Goal: Task Accomplishment & Management: Complete application form

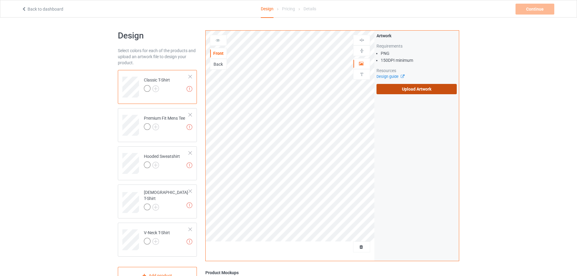
click at [406, 86] on label "Upload Artwork" at bounding box center [416, 89] width 80 height 10
click at [0, 0] on input "Upload Artwork" at bounding box center [0, 0] width 0 height 0
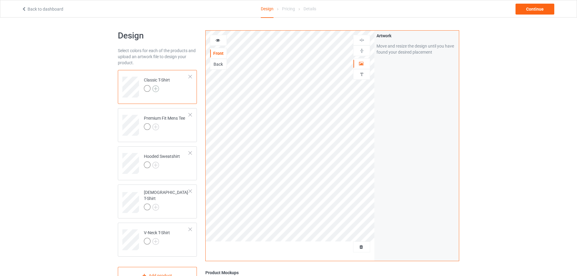
click at [157, 89] on img at bounding box center [155, 88] width 7 height 7
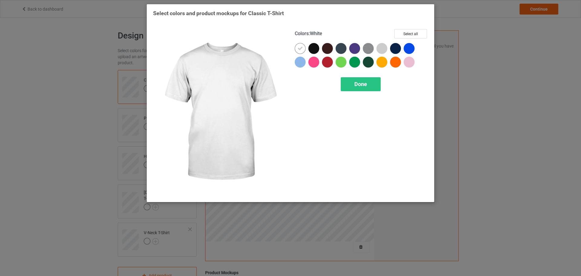
click at [308, 52] on div at bounding box center [302, 50] width 14 height 14
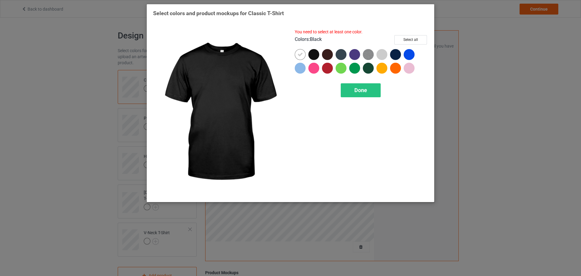
click at [312, 54] on div at bounding box center [313, 54] width 11 height 11
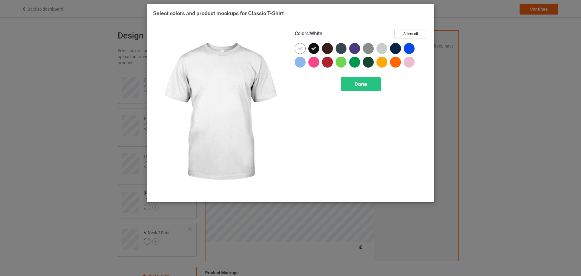
click at [298, 54] on div at bounding box center [300, 48] width 11 height 11
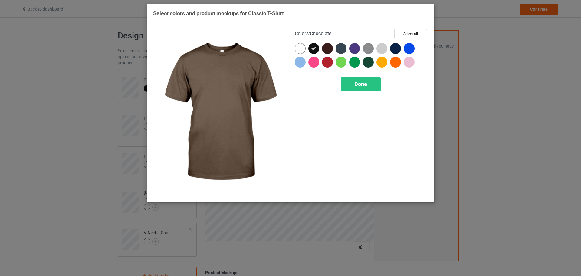
click at [327, 48] on div at bounding box center [327, 48] width 11 height 11
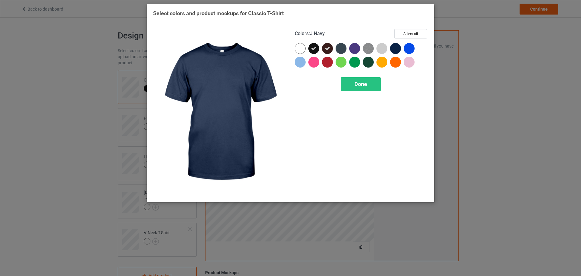
click at [397, 49] on div at bounding box center [395, 48] width 11 height 11
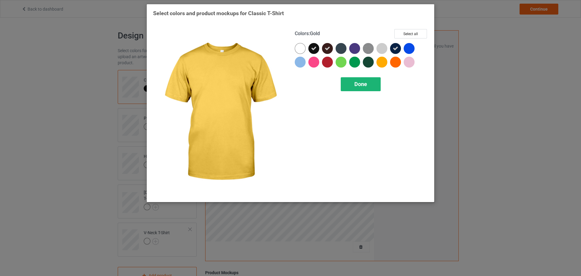
click at [372, 80] on div "Done" at bounding box center [361, 84] width 40 height 14
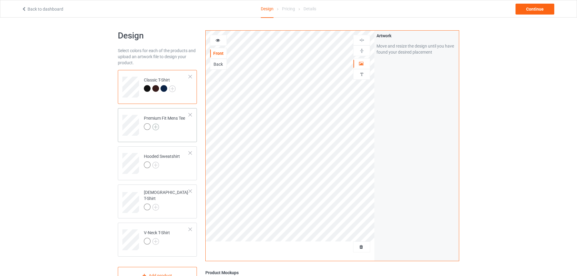
click at [156, 127] on img at bounding box center [155, 126] width 7 height 7
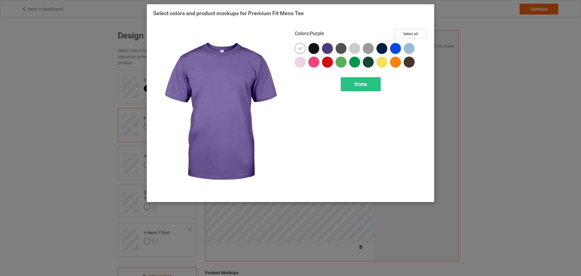
click at [316, 49] on div at bounding box center [313, 48] width 11 height 11
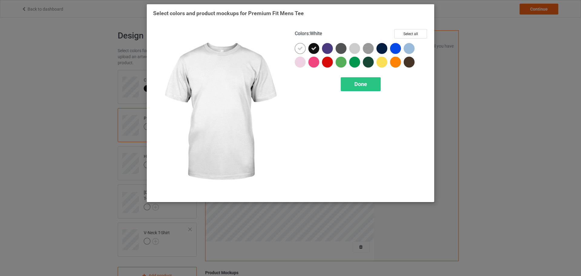
click at [307, 48] on div at bounding box center [302, 50] width 14 height 14
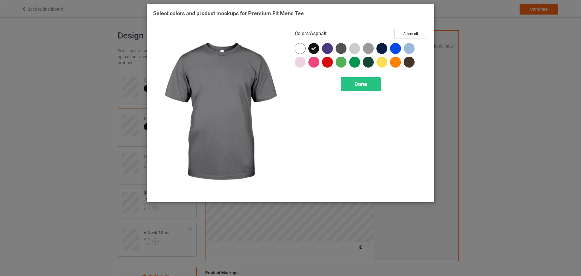
click at [339, 48] on div at bounding box center [341, 48] width 11 height 11
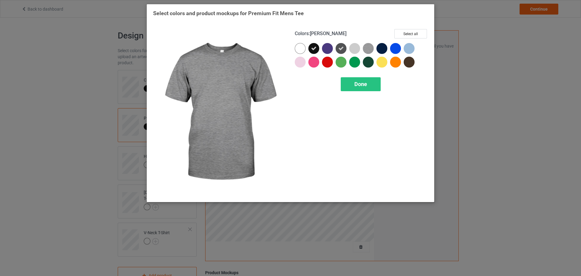
click at [380, 46] on div at bounding box center [381, 48] width 11 height 11
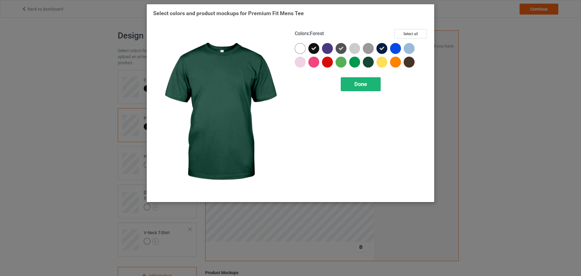
click at [370, 83] on div "Done" at bounding box center [361, 84] width 40 height 14
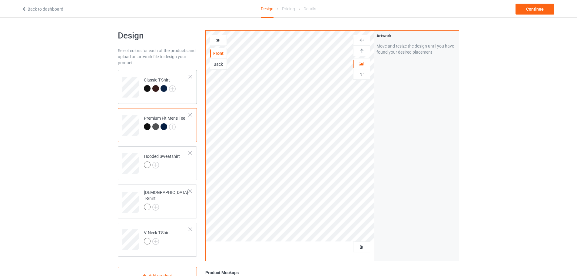
click at [169, 72] on td "Classic T-Shirt" at bounding box center [166, 84] width 52 height 25
click at [154, 167] on img at bounding box center [155, 165] width 7 height 7
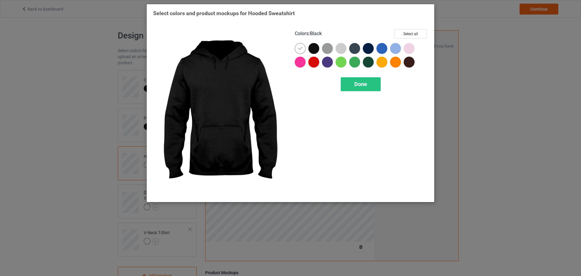
click at [317, 51] on div at bounding box center [313, 48] width 11 height 11
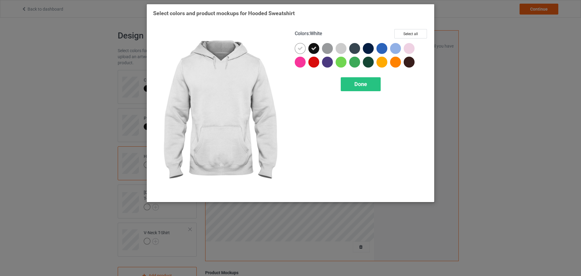
click at [301, 48] on icon at bounding box center [299, 48] width 5 height 5
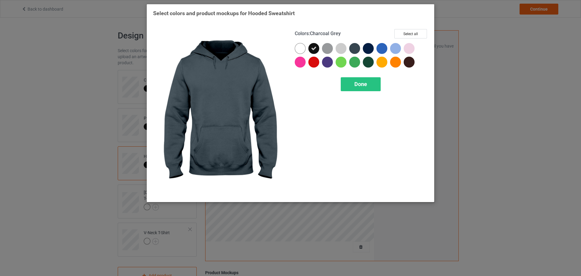
click at [353, 48] on div at bounding box center [354, 48] width 11 height 11
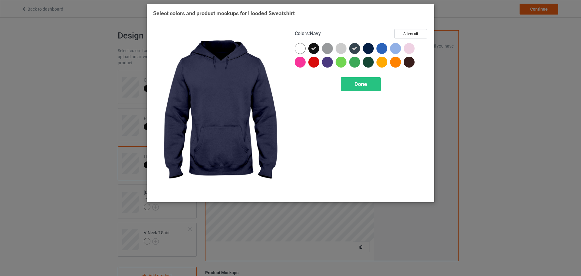
click at [364, 48] on div at bounding box center [368, 48] width 11 height 11
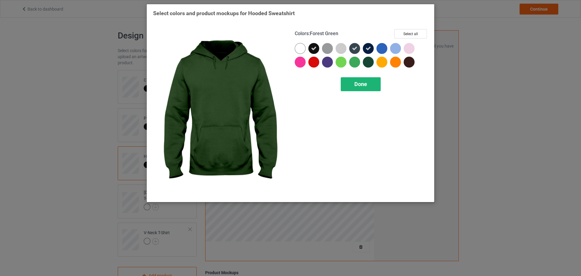
click at [372, 79] on div "Done" at bounding box center [361, 84] width 40 height 14
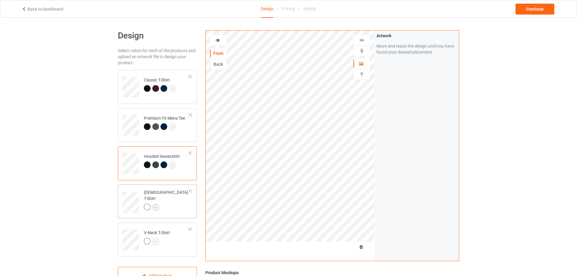
click at [156, 204] on img at bounding box center [155, 207] width 7 height 7
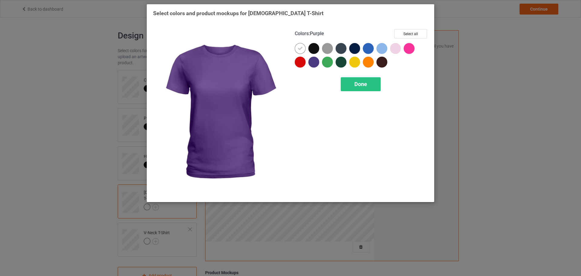
click at [313, 50] on div at bounding box center [313, 48] width 11 height 11
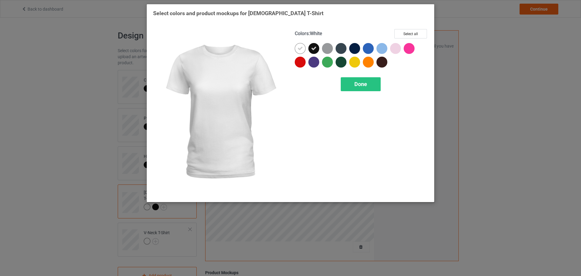
click at [297, 46] on icon at bounding box center [299, 48] width 5 height 5
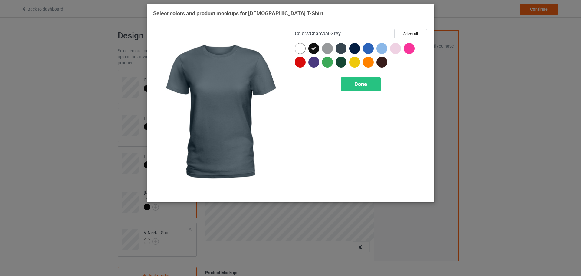
click at [342, 48] on div at bounding box center [341, 48] width 11 height 11
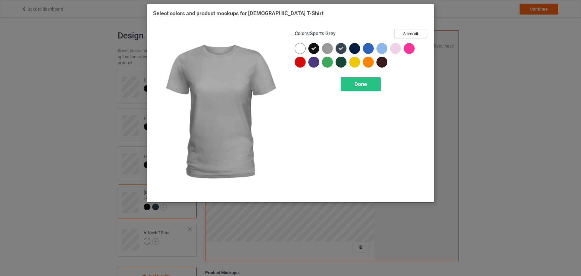
click at [330, 48] on div at bounding box center [327, 48] width 11 height 11
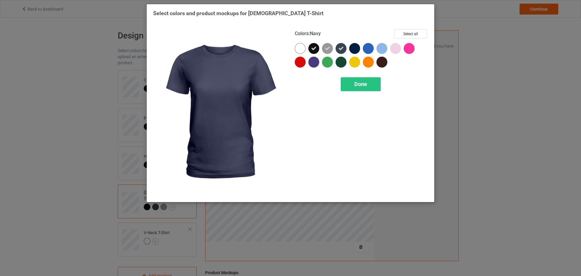
click at [354, 48] on div at bounding box center [354, 48] width 11 height 11
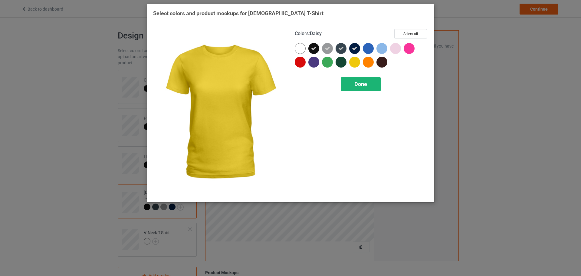
click at [367, 85] on div "Done" at bounding box center [361, 84] width 40 height 14
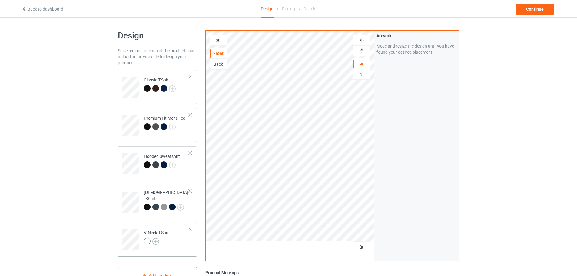
click at [156, 241] on img at bounding box center [155, 241] width 7 height 7
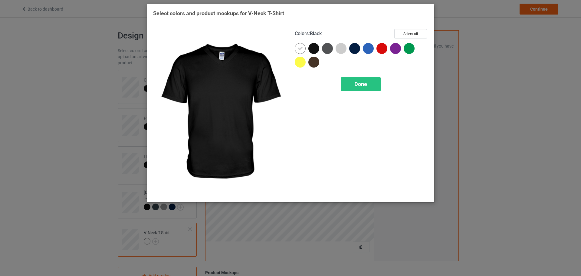
click at [310, 50] on div at bounding box center [313, 48] width 11 height 11
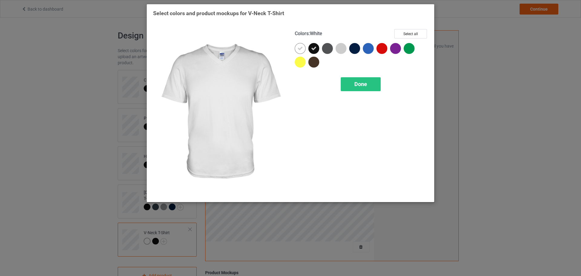
click at [300, 49] on icon at bounding box center [299, 48] width 5 height 5
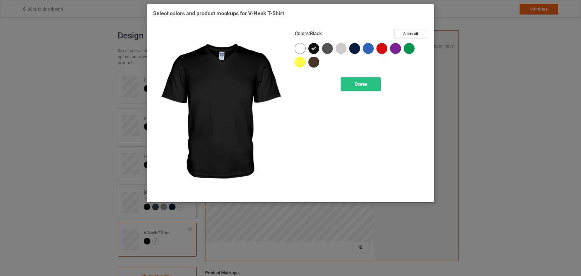
click at [325, 49] on div at bounding box center [327, 48] width 11 height 11
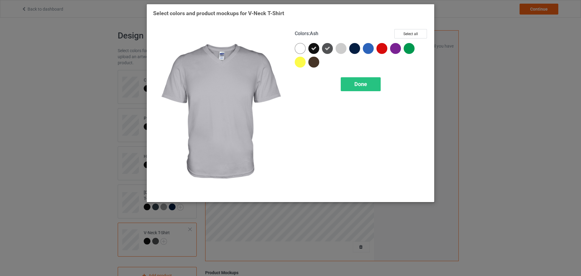
click at [345, 47] on div at bounding box center [341, 48] width 11 height 11
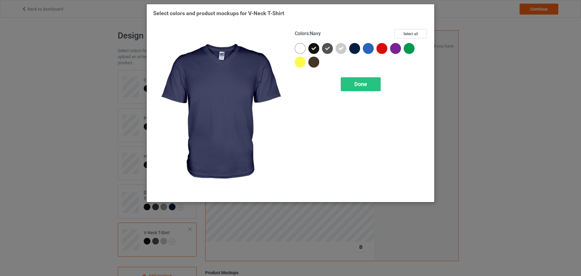
click at [351, 47] on div at bounding box center [354, 48] width 11 height 11
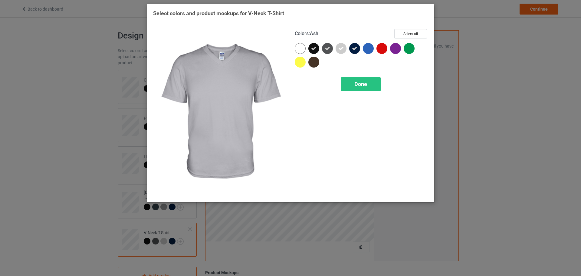
click at [344, 48] on icon at bounding box center [340, 48] width 5 height 5
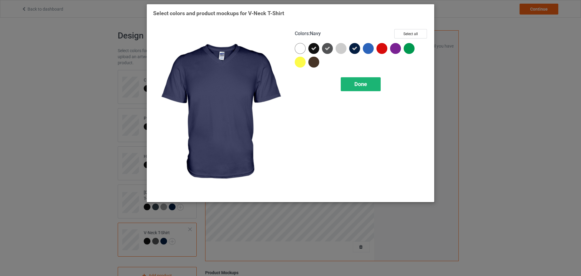
click at [367, 86] on div "Done" at bounding box center [361, 84] width 40 height 14
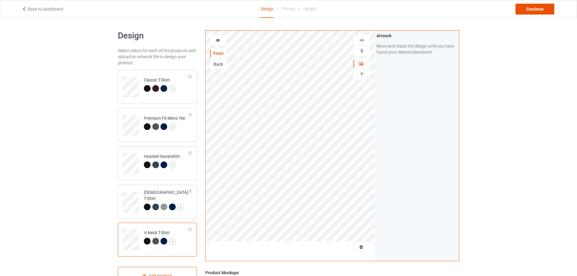
click at [547, 11] on div "Continue" at bounding box center [534, 9] width 39 height 11
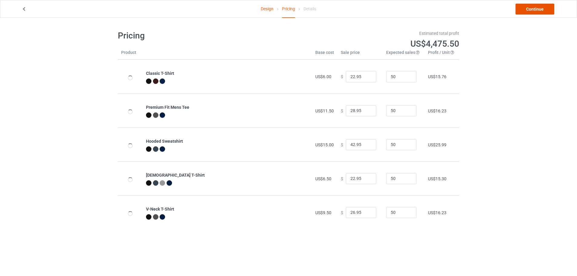
drag, startPoint x: 547, startPoint y: 11, endPoint x: 533, endPoint y: 10, distance: 14.0
click at [533, 10] on link "Continue" at bounding box center [534, 9] width 39 height 11
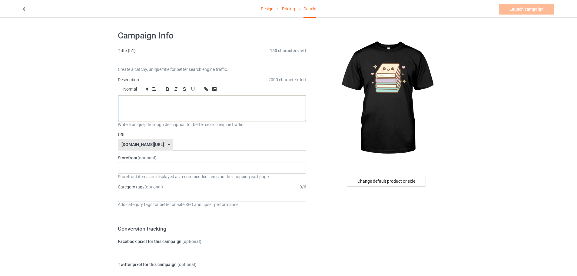
click at [181, 109] on div at bounding box center [212, 108] width 188 height 25
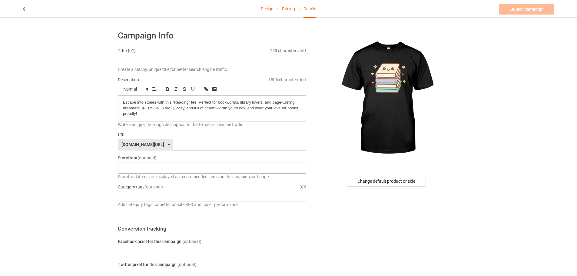
click at [140, 166] on div "KIOTA Gaming Finish Line Fitness Mi-Tees 6767c36548d7ee002e084532 651a982803c4d…" at bounding box center [212, 168] width 188 height 12
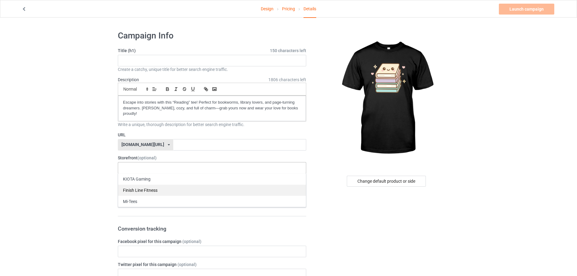
click at [137, 195] on div "Finish Line Fitness" at bounding box center [212, 189] width 188 height 11
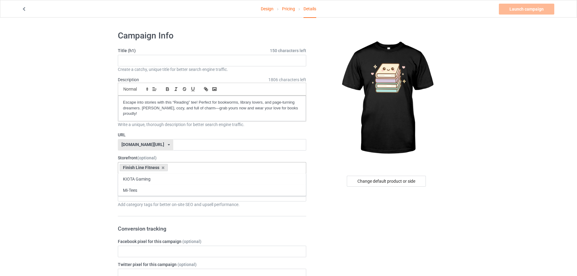
drag, startPoint x: 160, startPoint y: 165, endPoint x: 160, endPoint y: 169, distance: 4.2
click at [160, 169] on div "Finish Line Fitness" at bounding box center [144, 167] width 48 height 7
click at [164, 167] on div "Finish Line Fitness" at bounding box center [144, 167] width 48 height 7
click at [161, 169] on icon at bounding box center [162, 168] width 3 height 4
click at [133, 198] on div "Mi-Tees" at bounding box center [212, 201] width 188 height 11
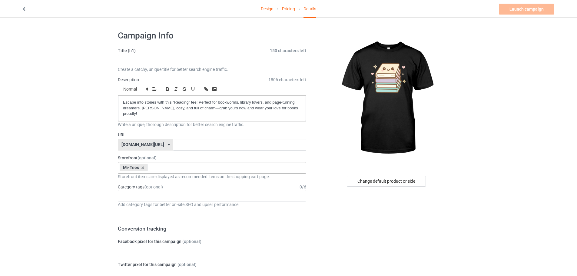
click at [137, 193] on div "Age > [DEMOGRAPHIC_DATA] > 1 Age > [DEMOGRAPHIC_DATA] Months > 1 Month Age > [D…" at bounding box center [212, 196] width 188 height 12
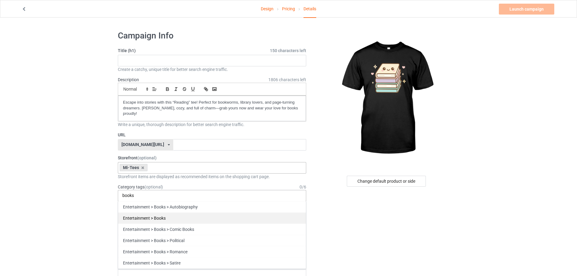
type input "books"
click at [146, 218] on div "Entertainment > Books" at bounding box center [212, 217] width 188 height 11
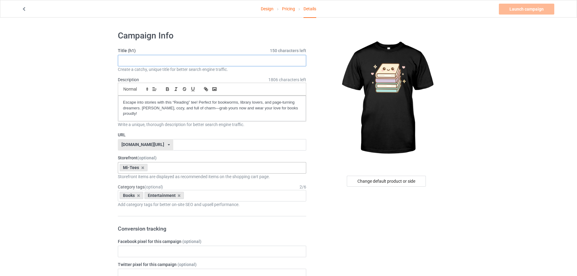
click at [203, 61] on input "text" at bounding box center [212, 61] width 188 height 12
paste input "Cute Kawaii Book Lover T-Shirt"
click at [195, 59] on input "Cute Kawaii Book Lover T-Shirt" at bounding box center [212, 61] width 188 height 12
paste input "Cute Kawaii Book Lover T-Shirt"
click at [183, 59] on input "Cute Kawaii Book Lover T-ShirtCute Kawaii Book Lover T-Shirt" at bounding box center [212, 61] width 188 height 12
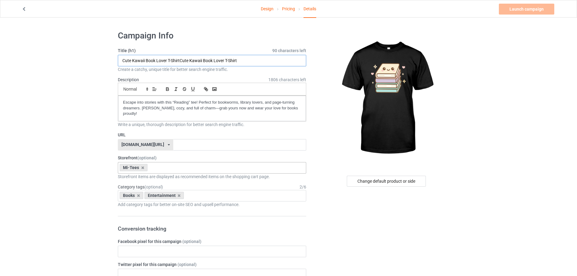
drag, startPoint x: 235, startPoint y: 58, endPoint x: 134, endPoint y: 59, distance: 100.8
drag, startPoint x: 268, startPoint y: 60, endPoint x: 86, endPoint y: 61, distance: 181.9
paste input "text"
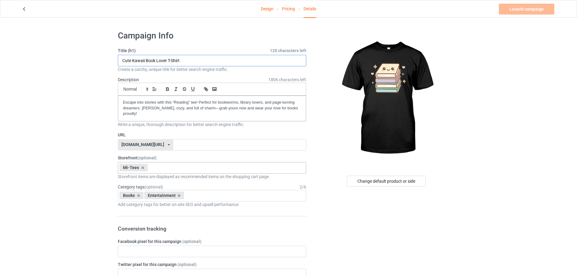
type input "Cute Kawaii Book Lover T-Shirt"
click at [173, 144] on input "text" at bounding box center [239, 145] width 133 height 12
paste input "Cute Kawaii Book Lover T-Shirt"
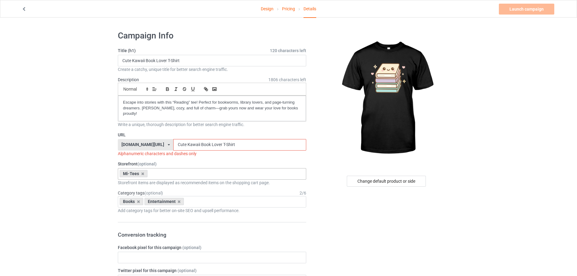
click at [173, 146] on input "Cute Kawaii Book Lover T-Shirt" at bounding box center [239, 145] width 133 height 12
drag, startPoint x: 183, startPoint y: 144, endPoint x: 183, endPoint y: 150, distance: 6.4
click at [183, 150] on div "URL teechip.com/ teechip.com/ 587d0d41cee36fd012c64a69 Cute-Kawaii Book Lover T…" at bounding box center [212, 144] width 188 height 25
drag, startPoint x: 194, startPoint y: 143, endPoint x: 192, endPoint y: 150, distance: 7.2
click at [192, 150] on input "Cute-Kawaii-Book Lover T-Shirt" at bounding box center [239, 145] width 133 height 12
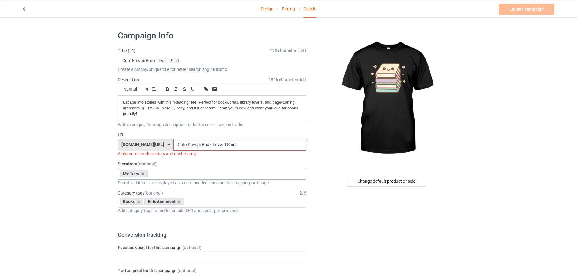
click at [205, 145] on input "Cute-Kawaii-Book-Lover T-Shirt" at bounding box center [239, 145] width 133 height 12
drag, startPoint x: 206, startPoint y: 143, endPoint x: 205, endPoint y: 150, distance: 6.2
click at [205, 150] on input "Cute-Kawaii-Book-Lover T-Shirt" at bounding box center [239, 145] width 133 height 12
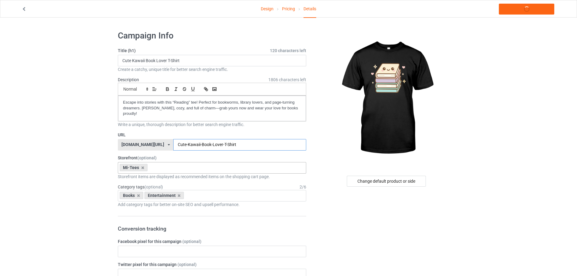
type input "Cute-Kawaii-Book-Lover-T-Shirt"
click at [528, 10] on link "Launch campaign" at bounding box center [525, 9] width 55 height 11
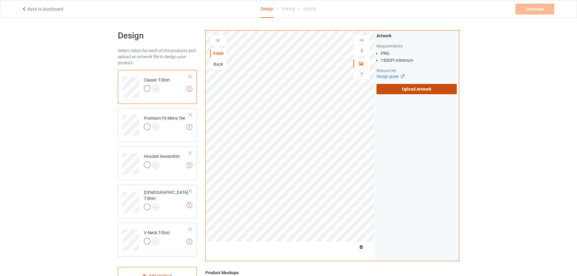
click at [408, 87] on label "Upload Artwork" at bounding box center [416, 89] width 80 height 10
click at [0, 0] on input "Upload Artwork" at bounding box center [0, 0] width 0 height 0
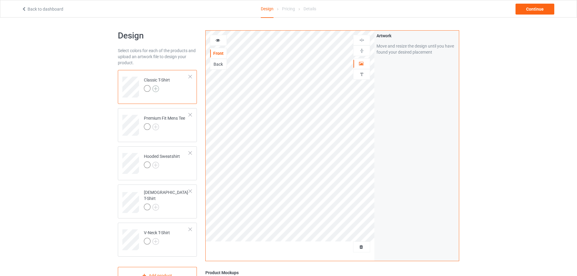
click at [156, 87] on img at bounding box center [155, 88] width 7 height 7
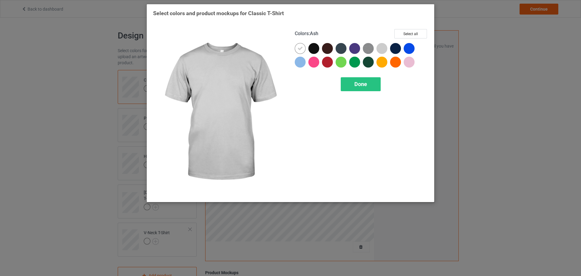
click at [380, 45] on div at bounding box center [381, 48] width 11 height 11
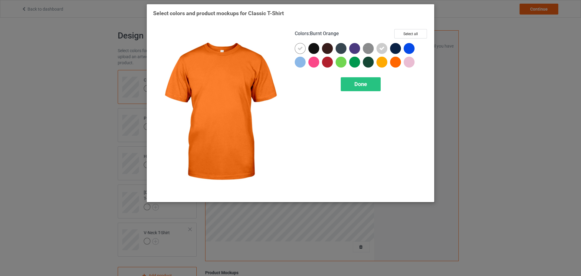
drag, startPoint x: 403, startPoint y: 63, endPoint x: 406, endPoint y: 61, distance: 3.1
click at [404, 63] on div at bounding box center [361, 56] width 133 height 27
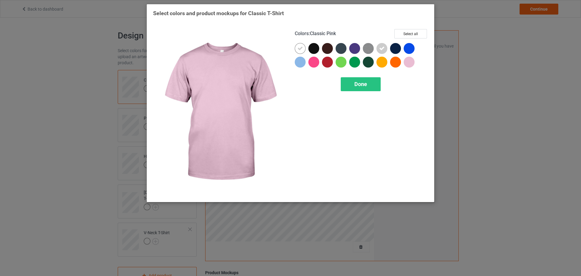
click at [413, 62] on div at bounding box center [409, 62] width 11 height 11
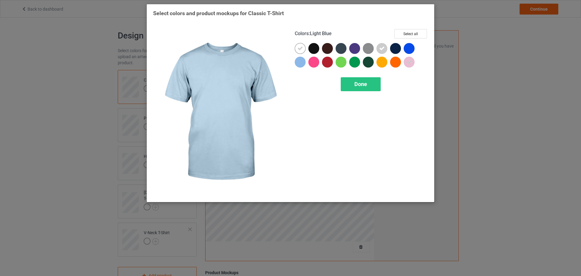
click at [300, 64] on div at bounding box center [300, 62] width 11 height 11
click at [342, 86] on div "Done" at bounding box center [361, 84] width 40 height 14
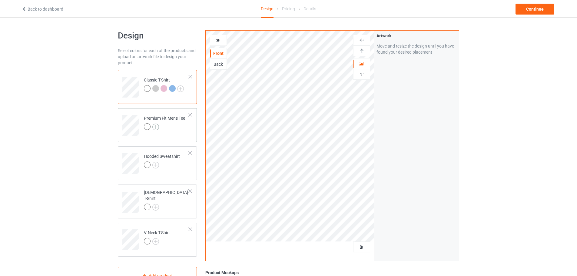
click at [158, 127] on img at bounding box center [155, 126] width 7 height 7
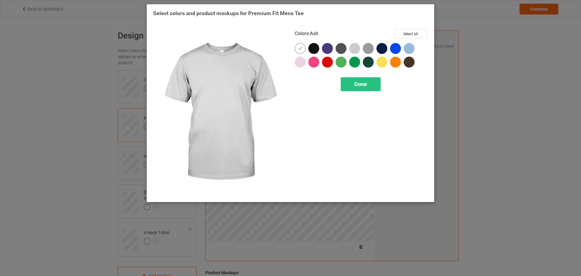
click at [356, 49] on div at bounding box center [354, 48] width 11 height 11
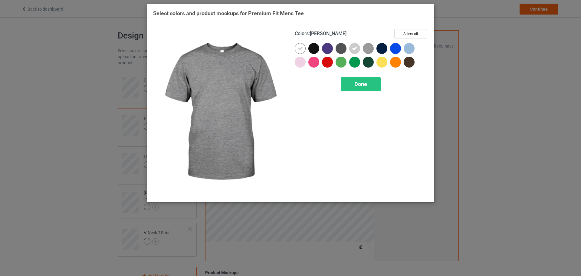
click at [372, 48] on img at bounding box center [368, 48] width 11 height 11
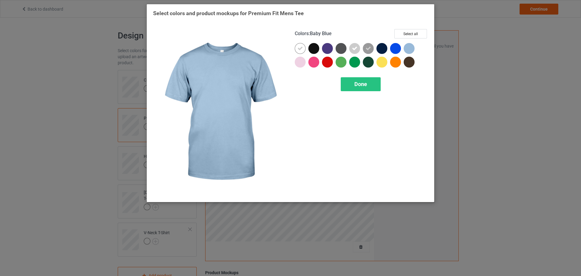
click at [409, 47] on div at bounding box center [409, 48] width 11 height 11
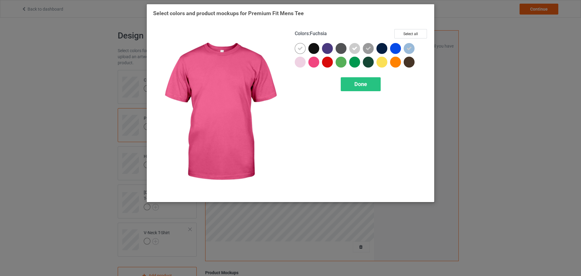
click at [303, 64] on div at bounding box center [300, 62] width 11 height 11
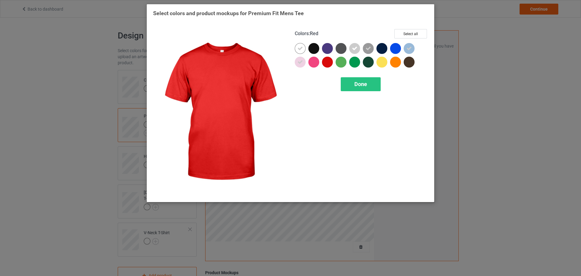
click at [353, 75] on div "Colors : Red Select all Done" at bounding box center [362, 112] width 142 height 175
click at [353, 81] on div "Done" at bounding box center [361, 84] width 40 height 14
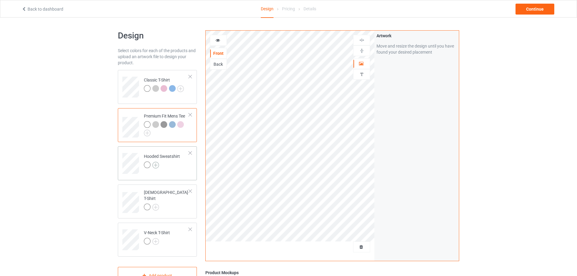
click at [154, 164] on img at bounding box center [155, 165] width 7 height 7
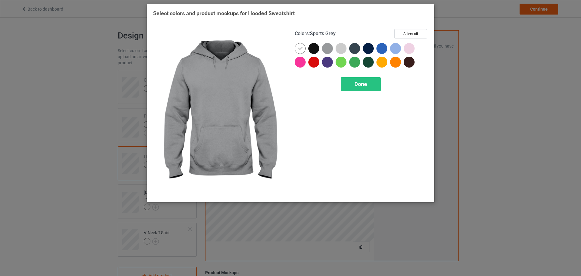
click at [330, 47] on div at bounding box center [327, 48] width 11 height 11
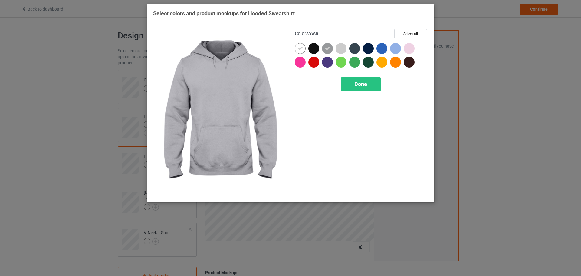
click at [340, 46] on div at bounding box center [341, 48] width 11 height 11
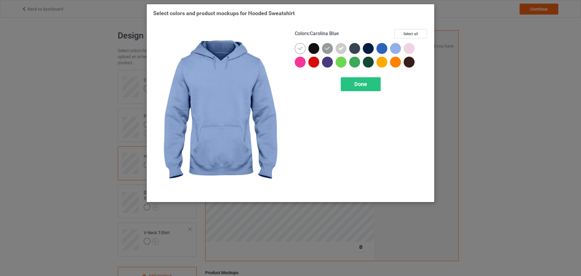
click at [398, 46] on div at bounding box center [395, 48] width 11 height 11
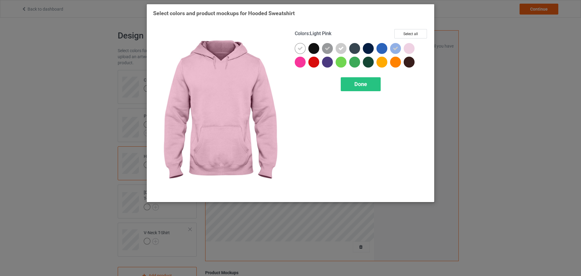
click at [408, 46] on div at bounding box center [409, 48] width 11 height 11
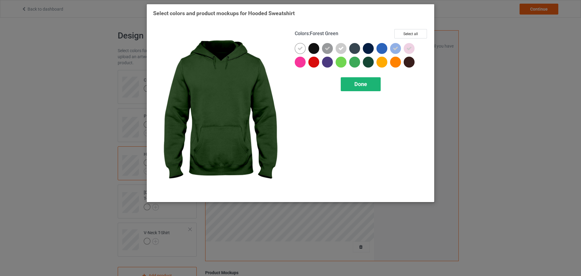
click at [358, 81] on span "Done" at bounding box center [360, 84] width 13 height 6
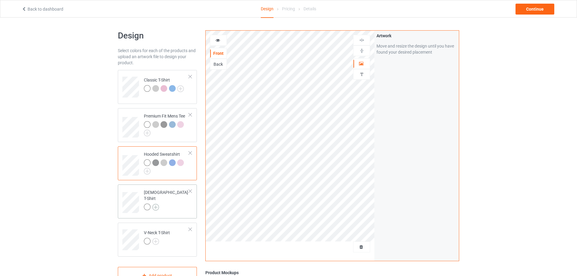
click at [156, 204] on img at bounding box center [155, 207] width 7 height 7
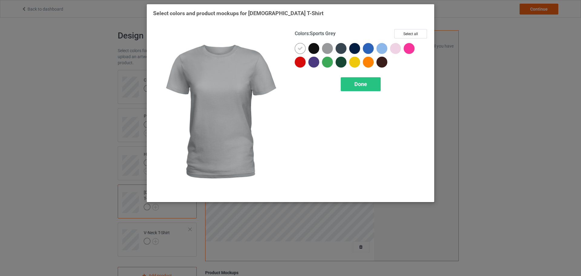
click at [324, 46] on div at bounding box center [327, 48] width 11 height 11
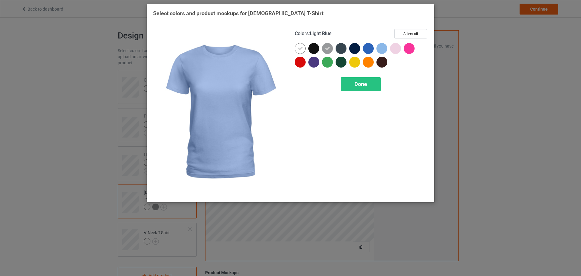
click at [383, 47] on div at bounding box center [381, 48] width 11 height 11
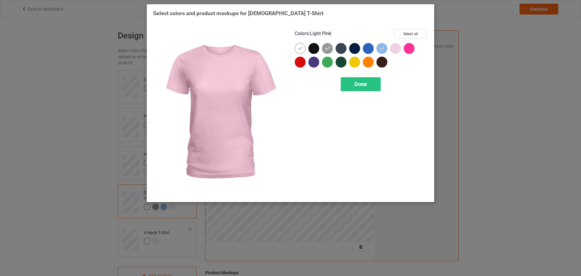
click at [398, 47] on div at bounding box center [395, 48] width 11 height 11
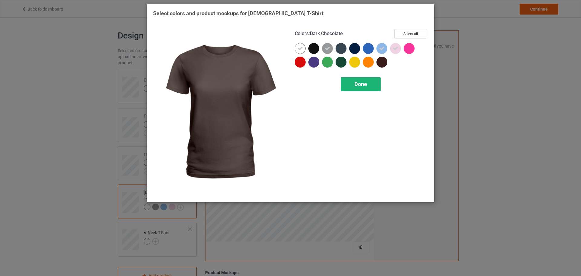
click at [369, 83] on div "Done" at bounding box center [361, 84] width 40 height 14
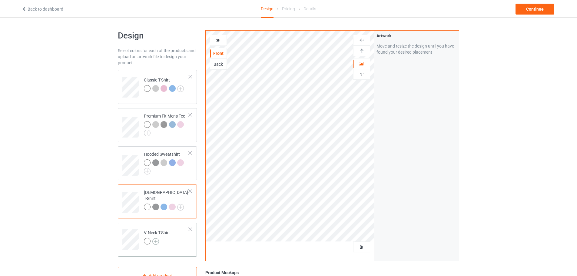
click at [158, 242] on img at bounding box center [155, 241] width 7 height 7
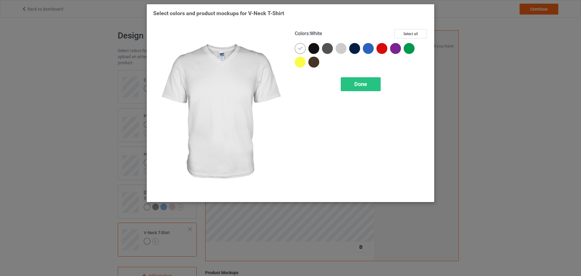
click at [345, 56] on div at bounding box center [343, 50] width 14 height 14
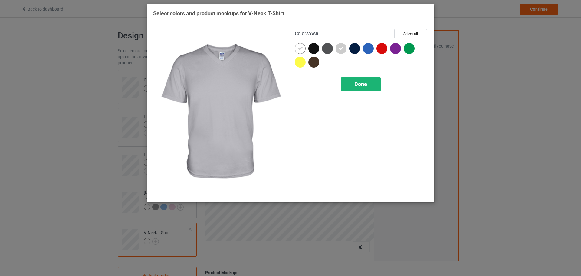
click at [362, 81] on span "Done" at bounding box center [360, 84] width 13 height 6
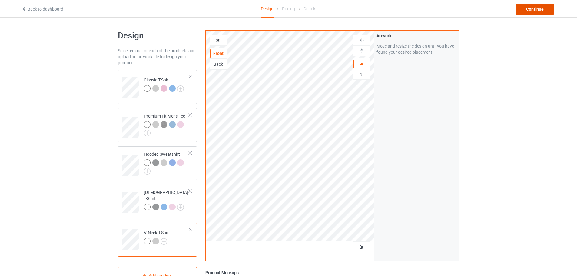
click at [543, 8] on div "Continue" at bounding box center [534, 9] width 39 height 11
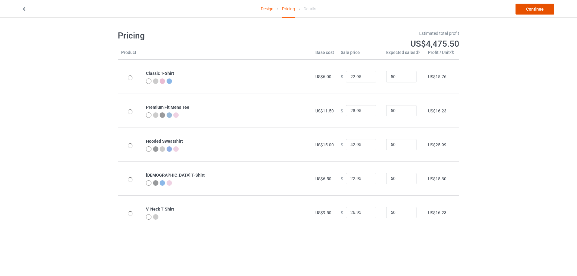
click at [534, 8] on link "Continue" at bounding box center [534, 9] width 39 height 11
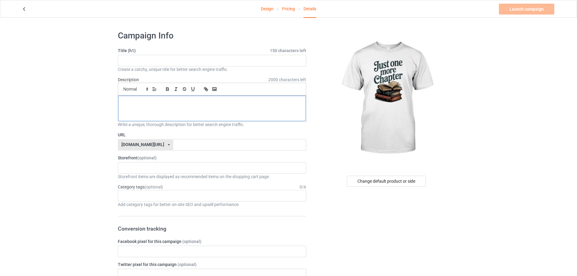
click at [257, 108] on div at bounding box center [212, 108] width 188 height 25
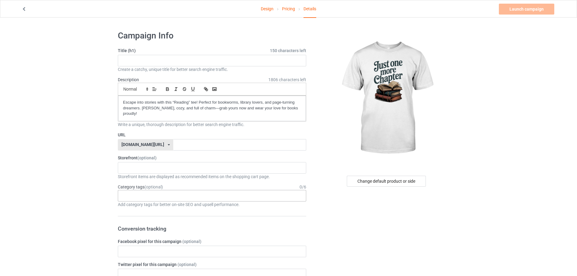
click at [199, 194] on div "Age > [DEMOGRAPHIC_DATA] > 1 Age > [DEMOGRAPHIC_DATA] Months > 1 Month Age > [D…" at bounding box center [212, 196] width 188 height 12
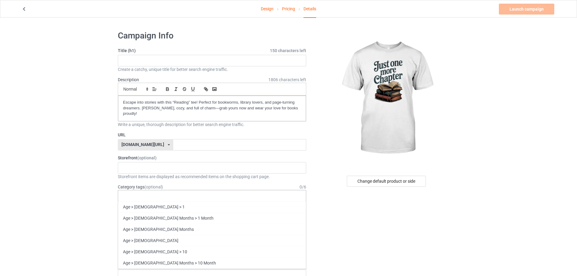
paste input "books"
type input "books"
click at [169, 215] on div "Entertainment > Books" at bounding box center [212, 217] width 188 height 11
click at [195, 61] on input "text" at bounding box center [212, 61] width 188 height 12
paste input "Just One More Chapter Funny Reading T-Shirt"
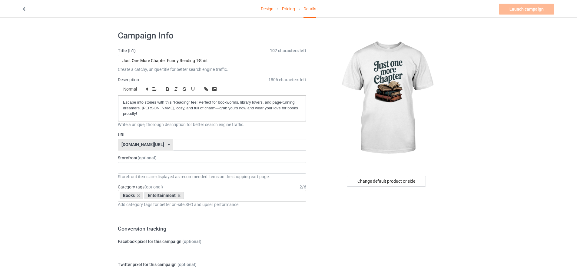
type input "Just One More Chapter Funny Reading T-Shirt"
click at [173, 144] on input "text" at bounding box center [239, 145] width 133 height 12
paste input "Just-One-More-Chapter-Funny-Reading-T-Shirt"
drag, startPoint x: 234, startPoint y: 144, endPoint x: 289, endPoint y: 157, distance: 56.7
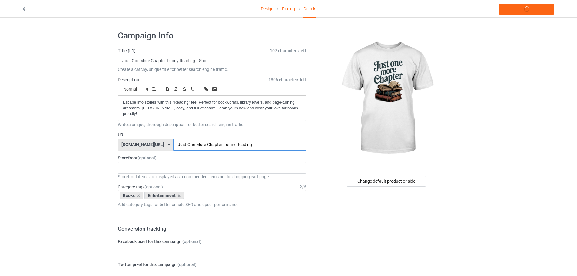
type input "Just-One-More-Chapter-Funny-Reading"
click at [176, 163] on div "KIOTA Gaming Finish Line Fitness Mi-Tees 6767c36548d7ee002e084532 651a982803c4d…" at bounding box center [212, 168] width 188 height 12
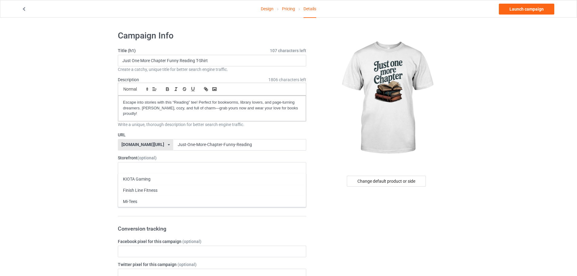
click at [166, 196] on div "Mi-Tees" at bounding box center [212, 201] width 188 height 11
click at [538, 11] on link "Launch campaign" at bounding box center [525, 9] width 55 height 11
